Goal: Task Accomplishment & Management: Manage account settings

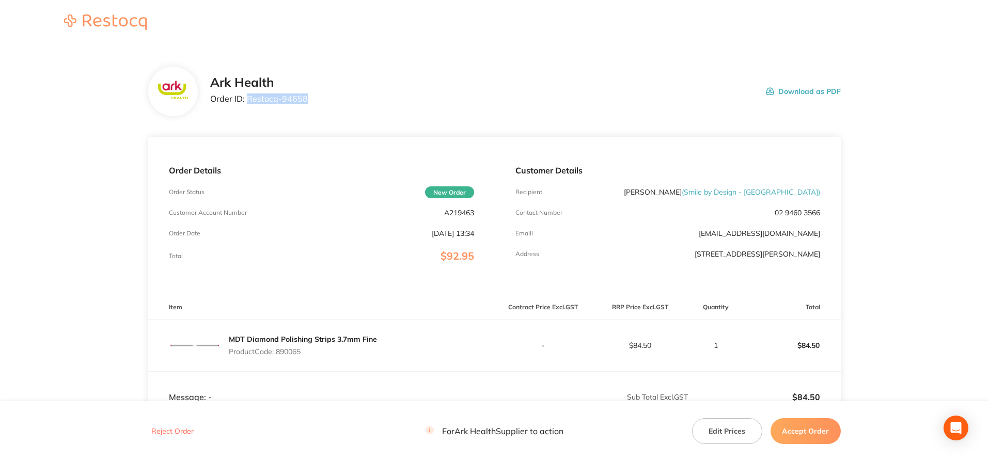
drag, startPoint x: 248, startPoint y: 98, endPoint x: 306, endPoint y: 98, distance: 57.3
click at [306, 98] on div "Ark Health Order ID: Restocq- 94658 Download as PDF" at bounding box center [525, 91] width 631 height 32
copy p "Restocq- 94658"
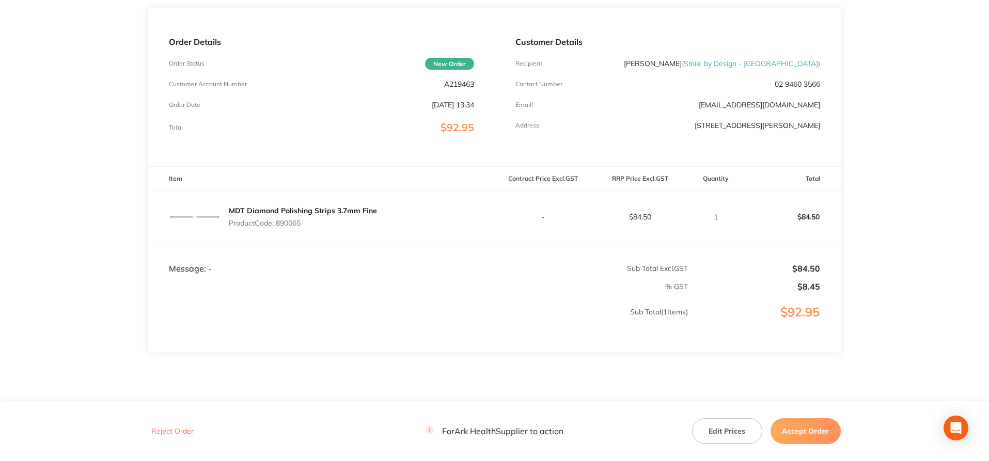
scroll to position [155, 0]
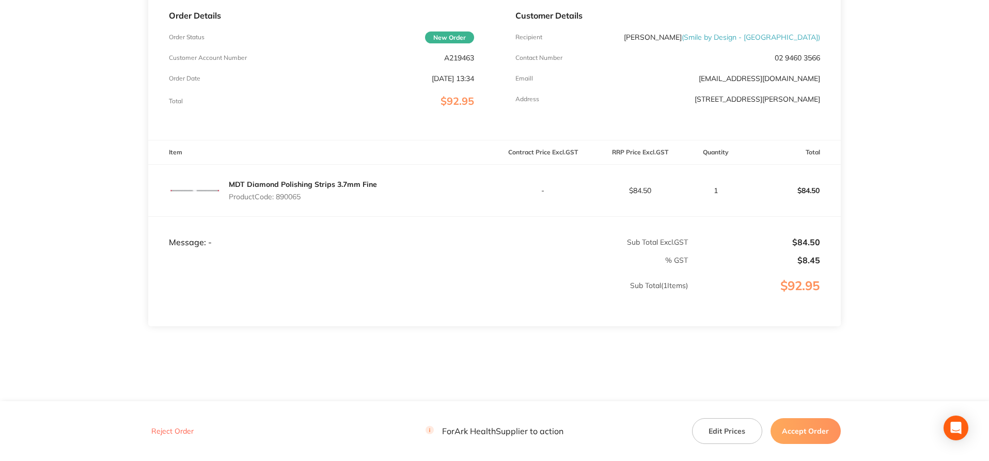
drag, startPoint x: 277, startPoint y: 194, endPoint x: 311, endPoint y: 195, distance: 33.6
click at [311, 195] on p "Product Code: 890065" at bounding box center [303, 197] width 148 height 8
copy p "890065"
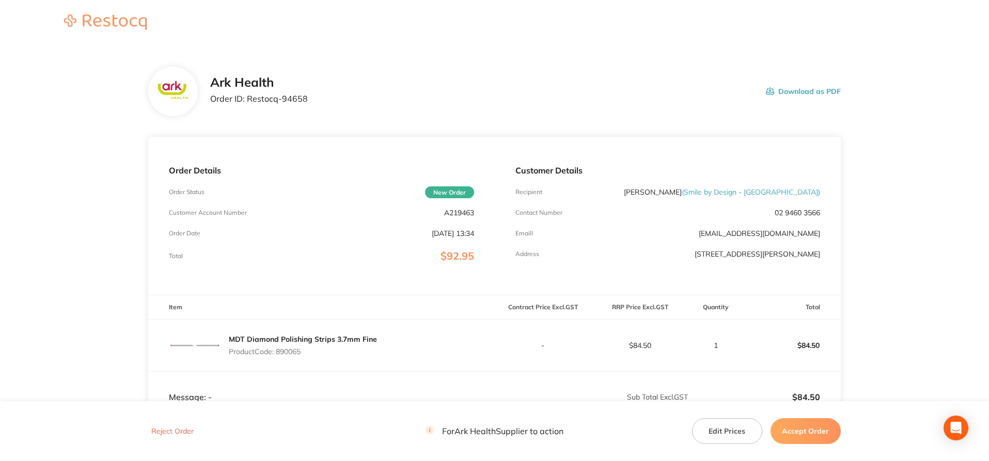
click at [803, 428] on button "Accept Order" at bounding box center [806, 431] width 70 height 26
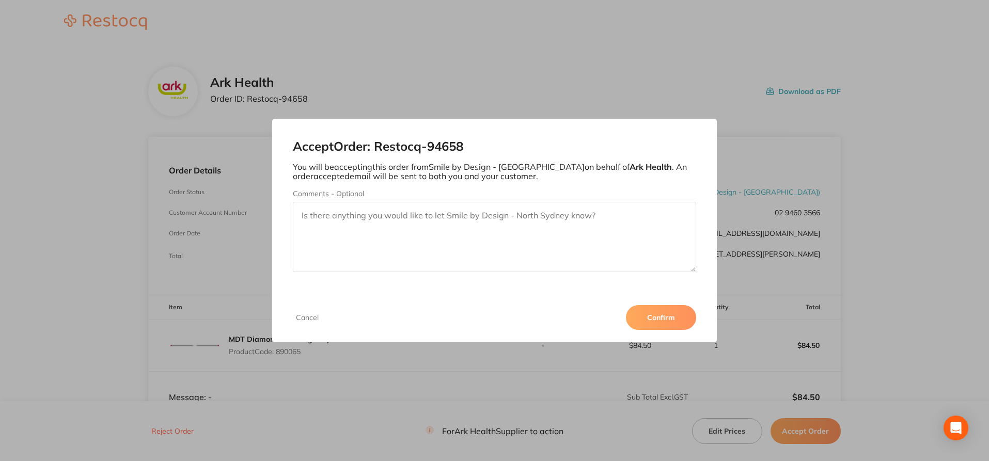
click at [661, 317] on button "Confirm" at bounding box center [661, 317] width 70 height 25
